Goal: Information Seeking & Learning: Learn about a topic

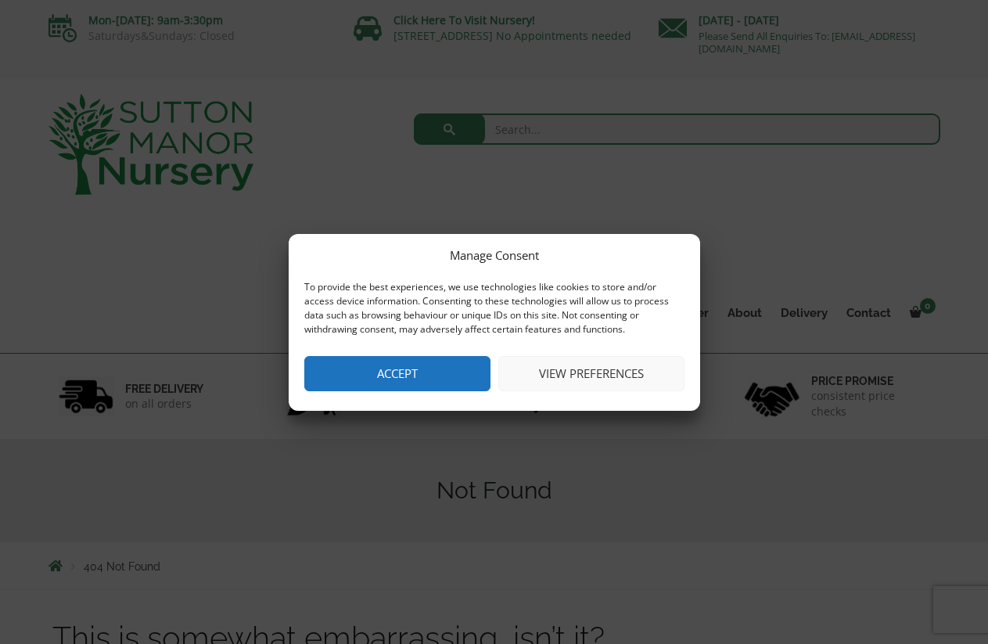
click at [394, 382] on button "Accept" at bounding box center [397, 373] width 186 height 35
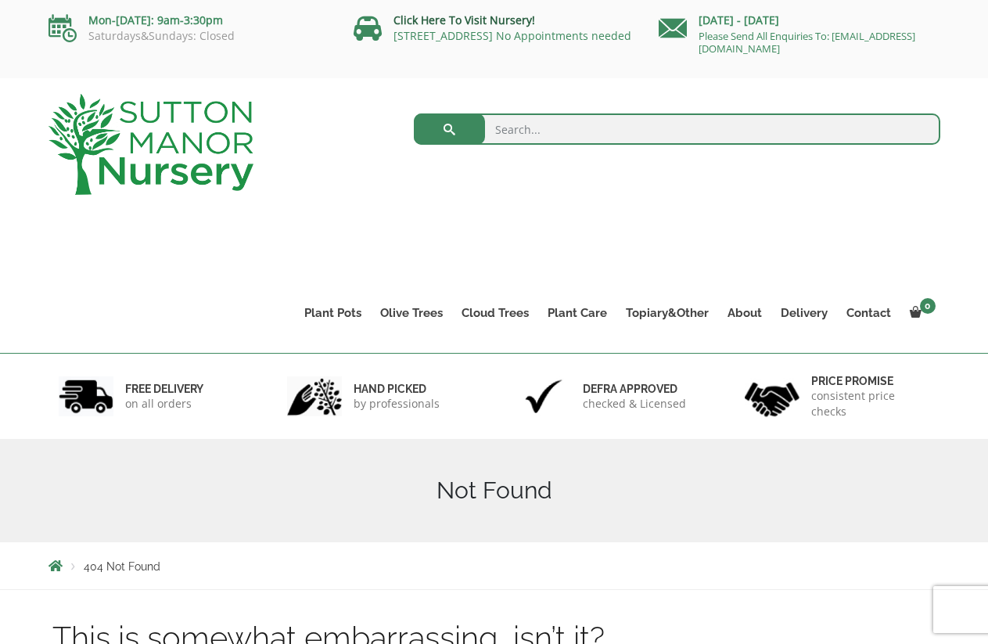
click at [480, 22] on link "Click Here To Visit Nursery!" at bounding box center [465, 20] width 142 height 15
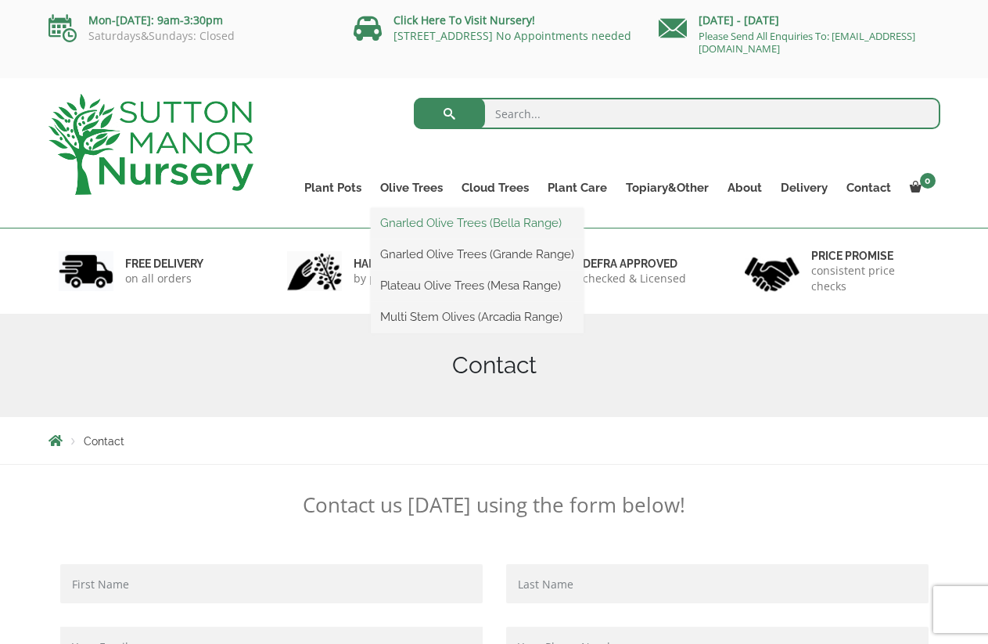
click at [409, 222] on link "Gnarled Olive Trees (Bella Range)" at bounding box center [477, 222] width 213 height 23
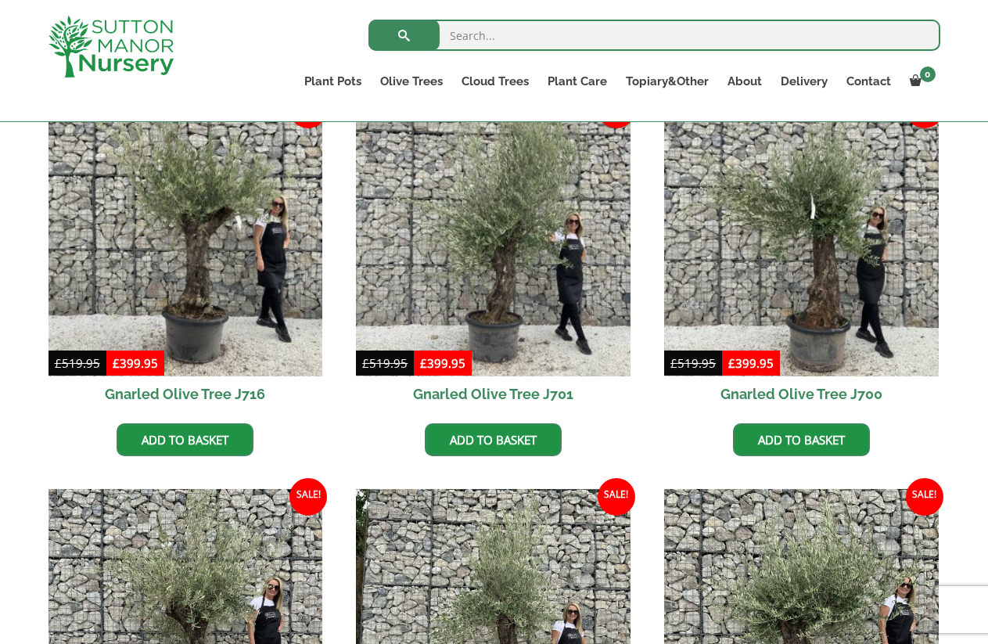
scroll to position [372, 0]
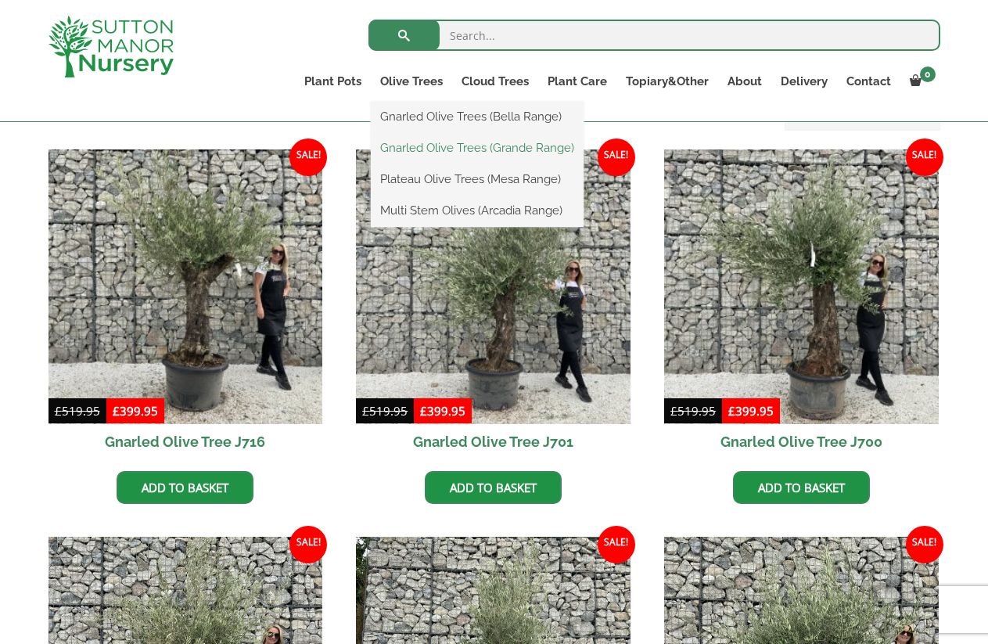
click at [411, 144] on link "Gnarled Olive Trees (Grande Range)" at bounding box center [477, 147] width 213 height 23
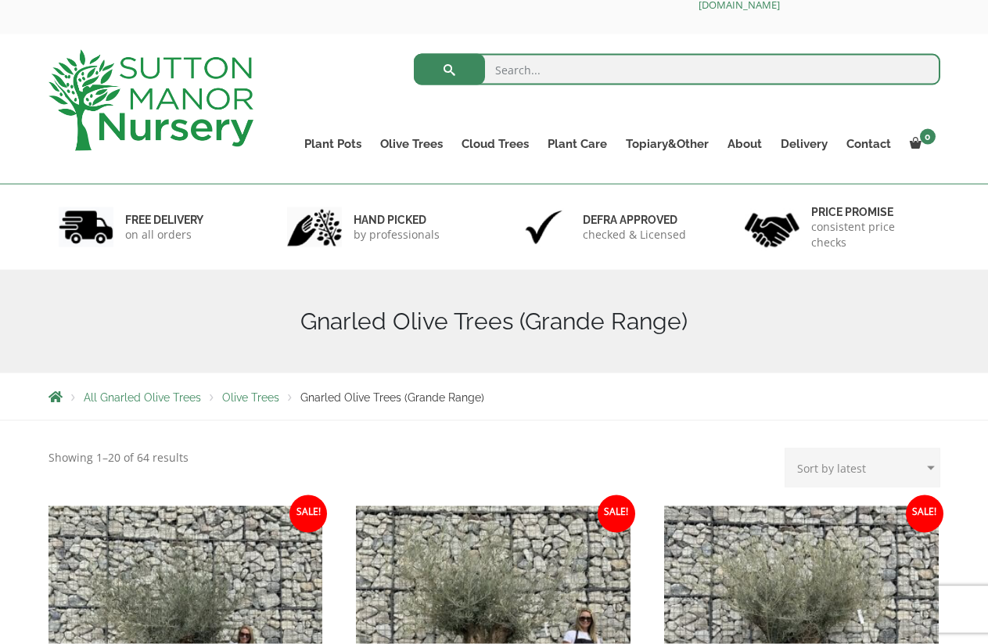
scroll to position [27, 0]
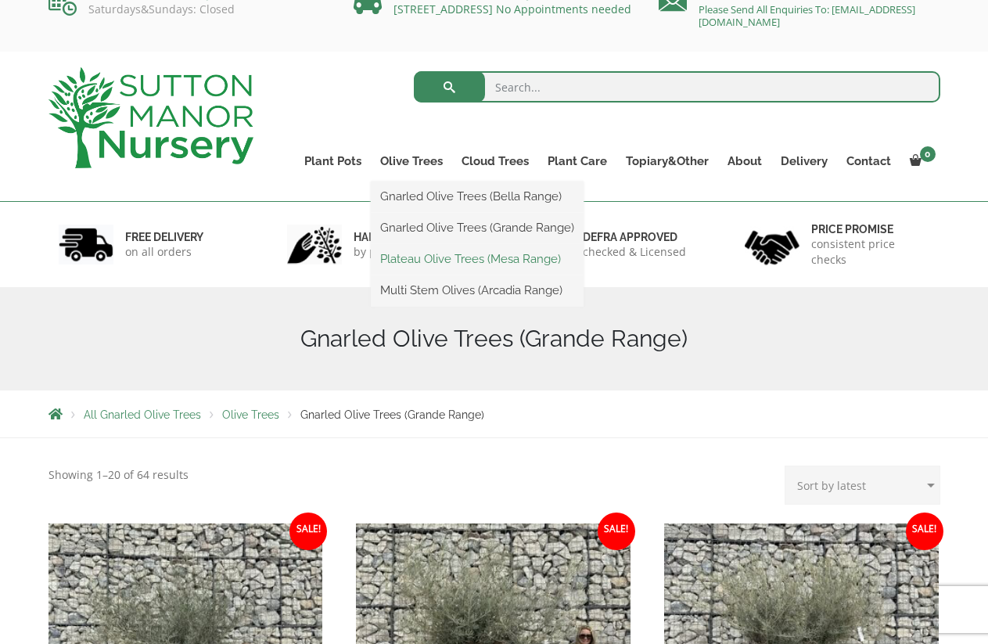
click at [426, 257] on link "Plateau Olive Trees (Mesa Range)" at bounding box center [477, 258] width 213 height 23
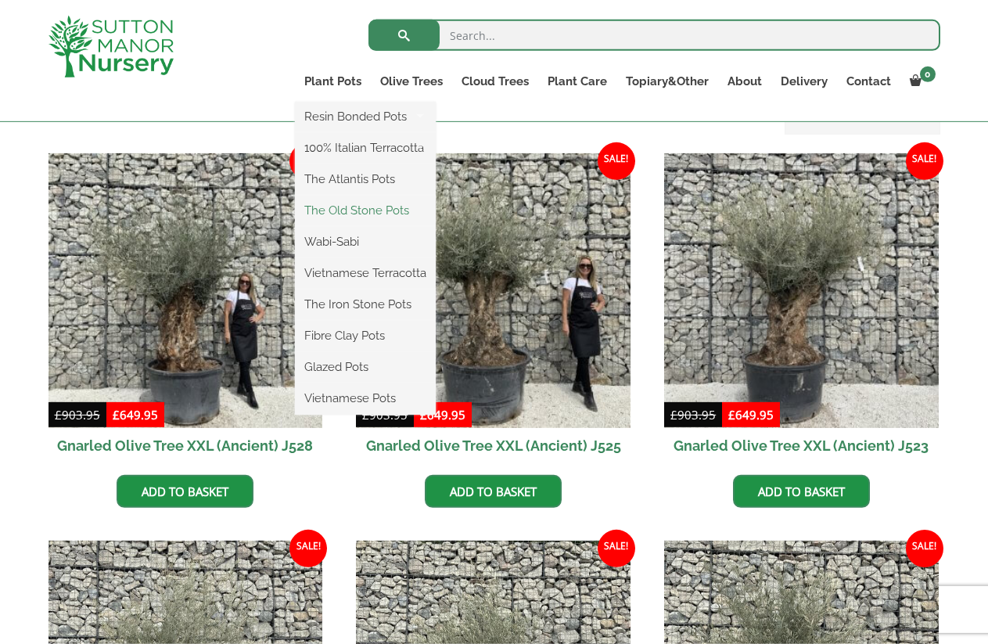
scroll to position [372, 0]
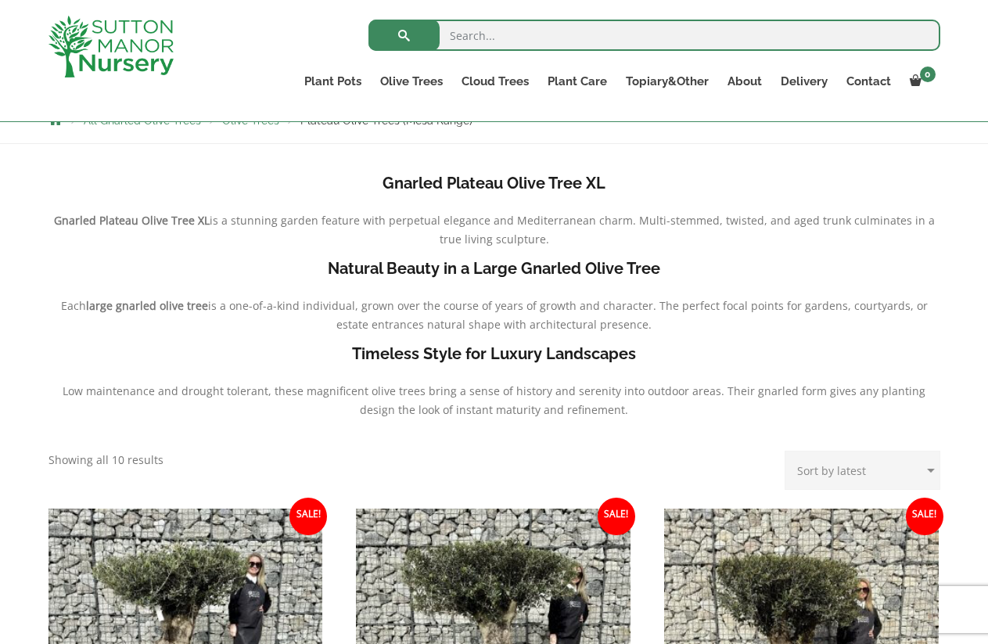
scroll to position [266, 0]
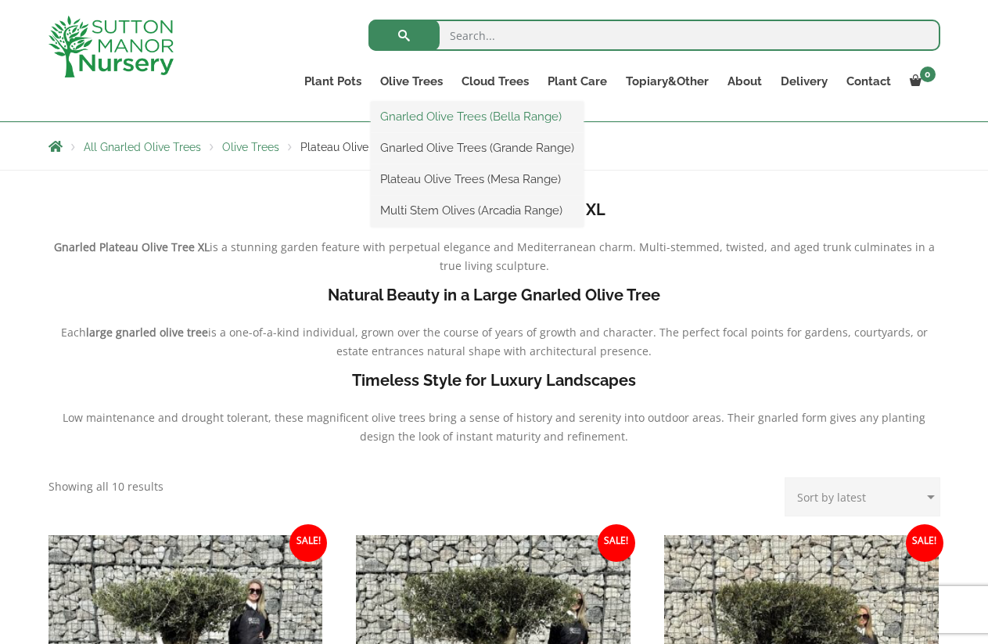
click at [433, 117] on link "Gnarled Olive Trees (Bella Range)" at bounding box center [477, 116] width 213 height 23
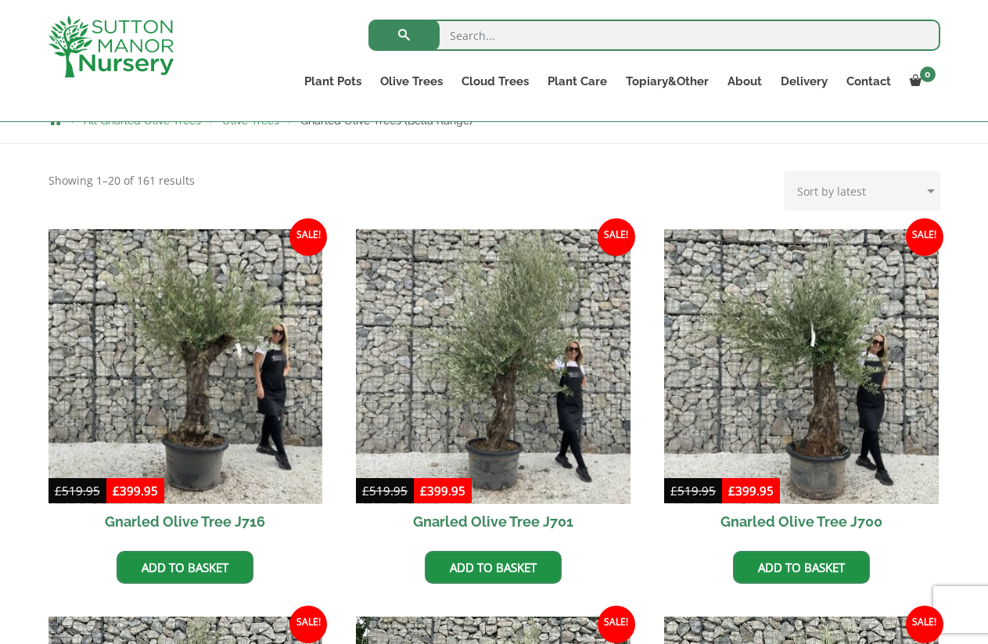
scroll to position [266, 0]
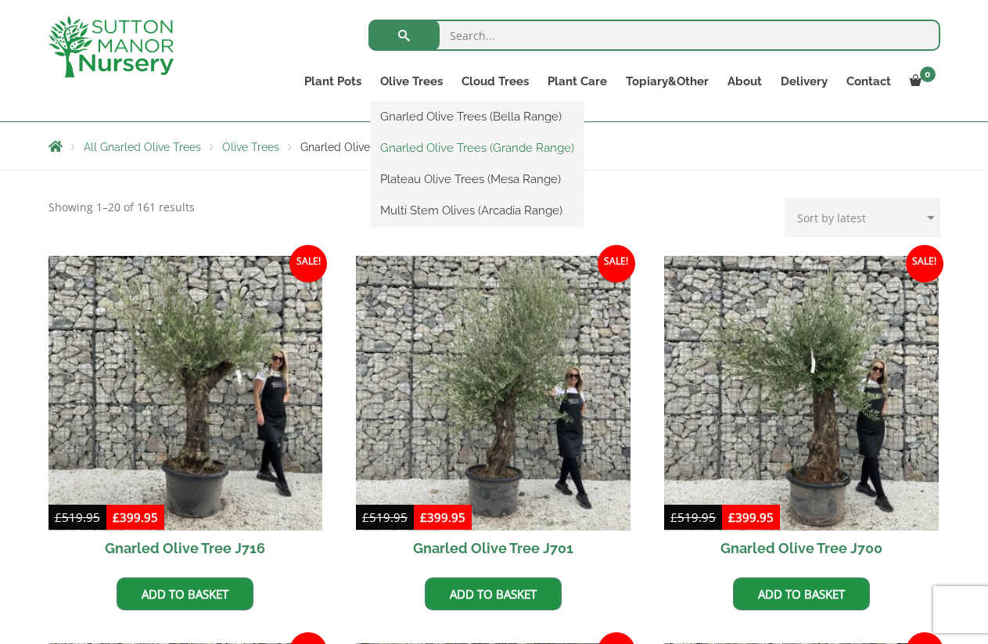
click at [445, 149] on link "Gnarled Olive Trees (Grande Range)" at bounding box center [477, 147] width 213 height 23
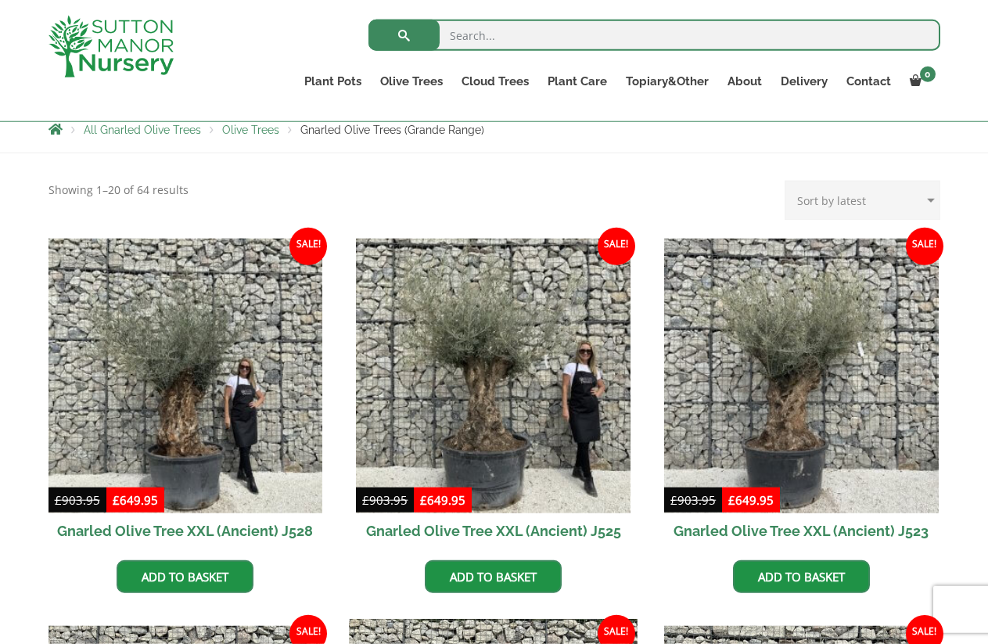
scroll to position [213, 0]
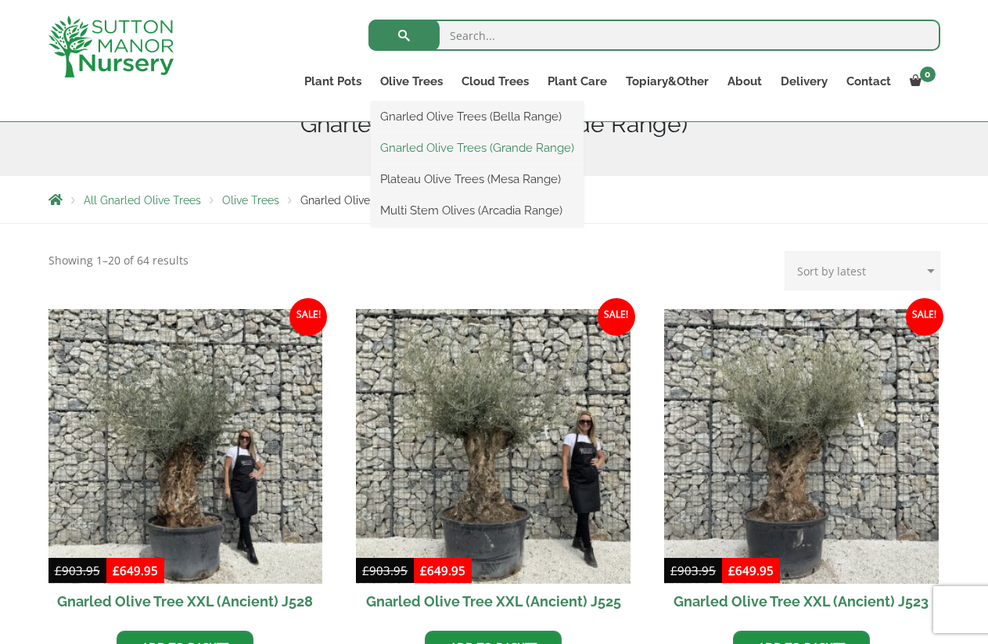
click at [435, 151] on link "Gnarled Olive Trees (Grande Range)" at bounding box center [477, 147] width 213 height 23
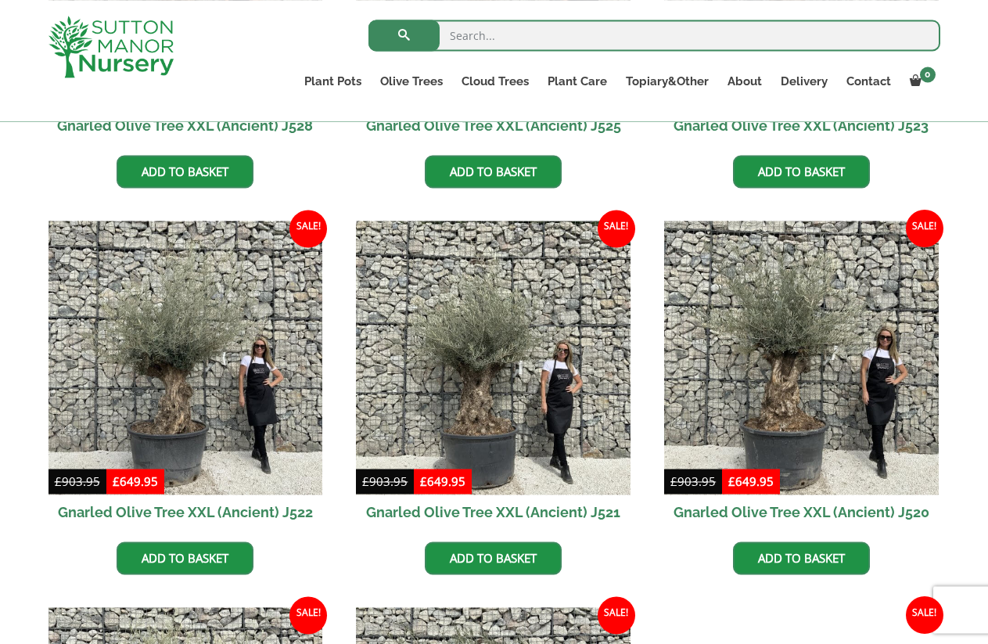
scroll to position [638, 0]
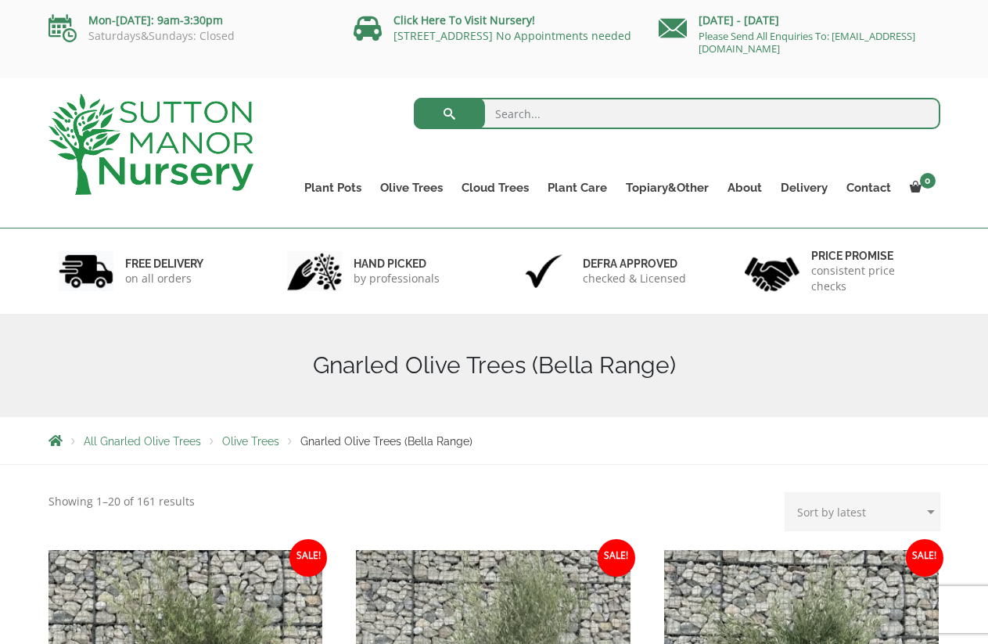
scroll to position [372, 0]
